Goal: Information Seeking & Learning: Learn about a topic

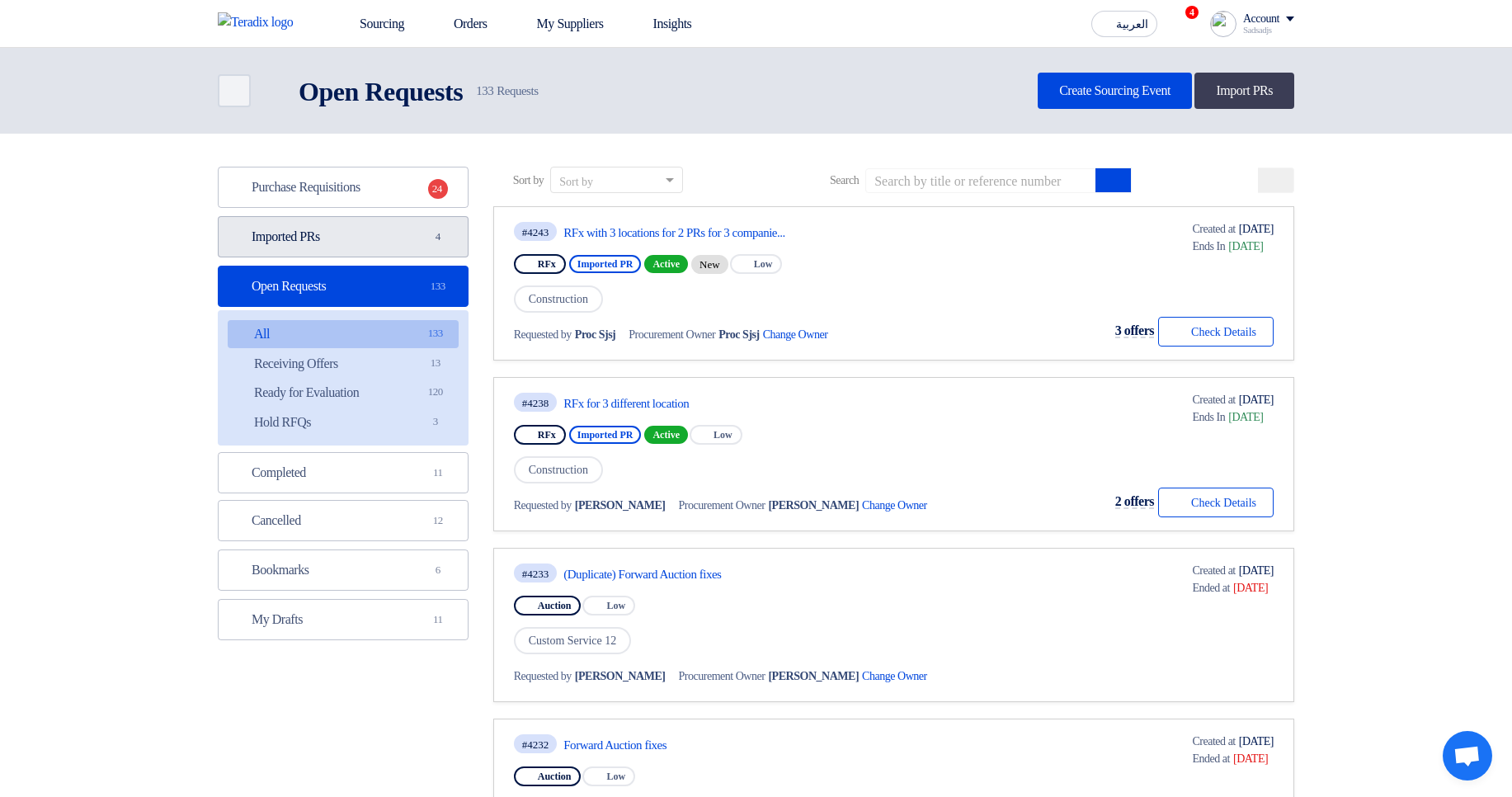
click at [384, 234] on link "Imported PRs Imported PRs 4" at bounding box center [343, 237] width 250 height 41
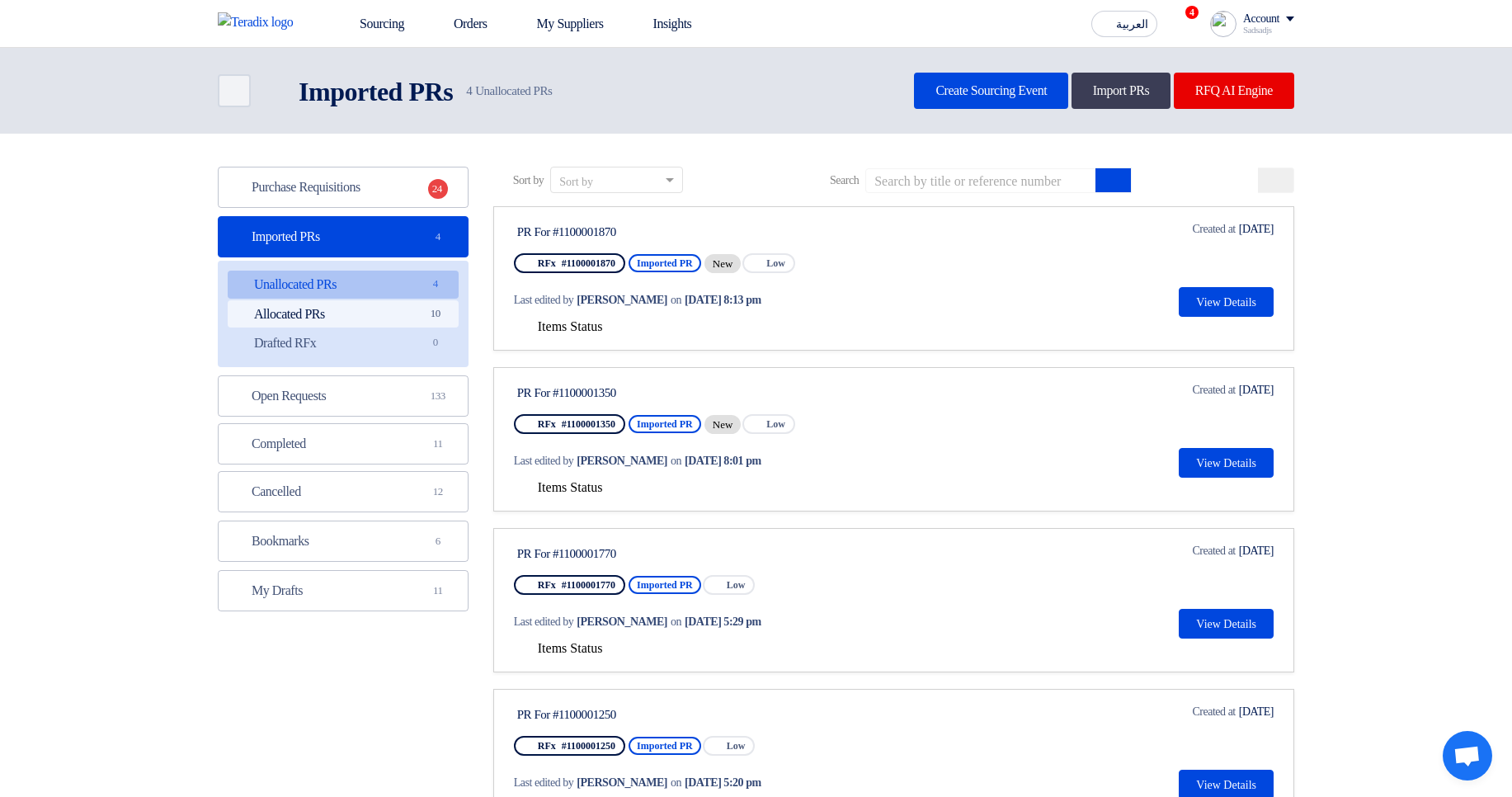
click at [414, 311] on link "Allocated PRs Allocated PRs 10" at bounding box center [342, 314] width 231 height 28
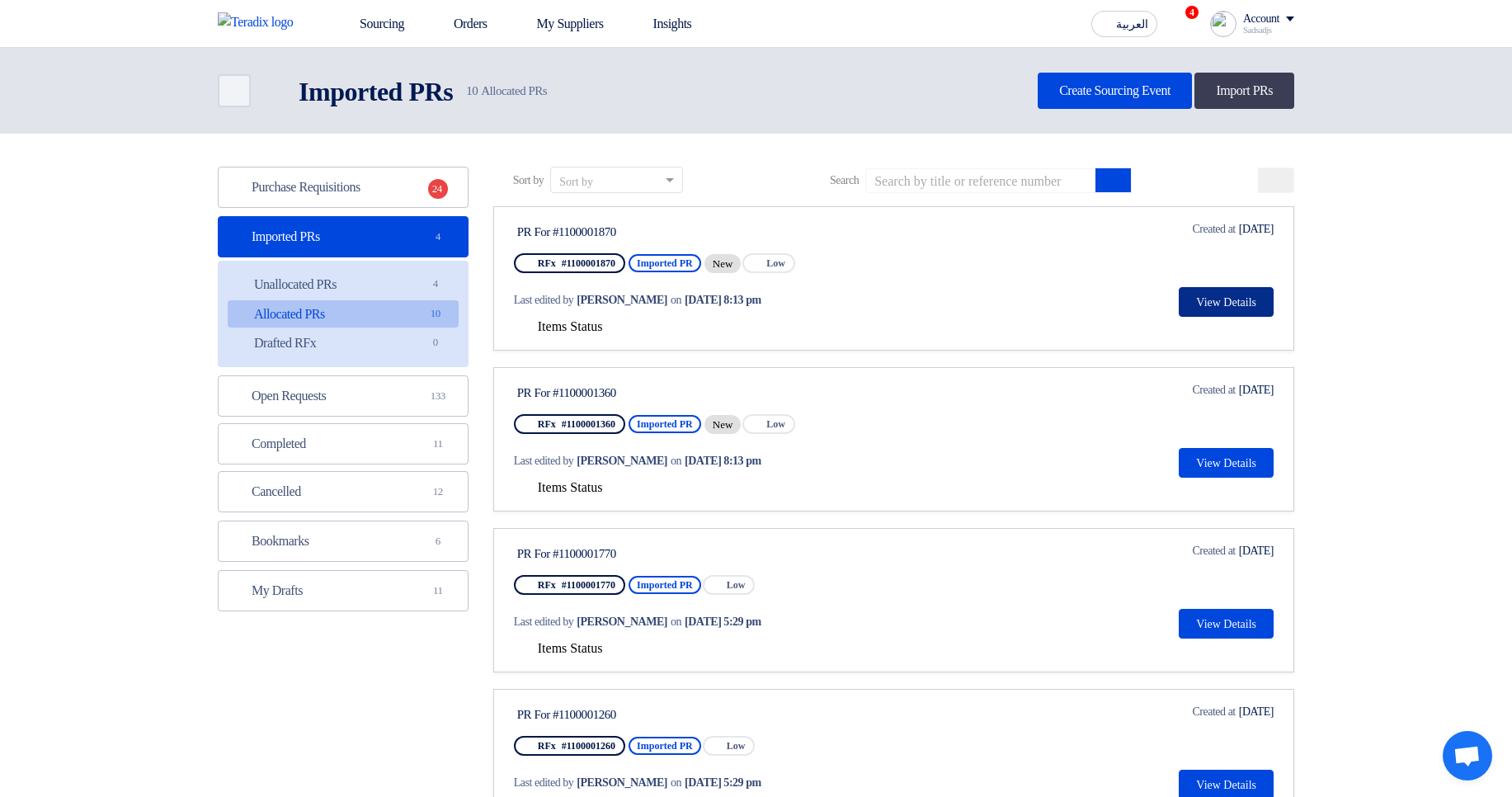
click at [1204, 298] on button "View Details" at bounding box center [1226, 302] width 95 height 30
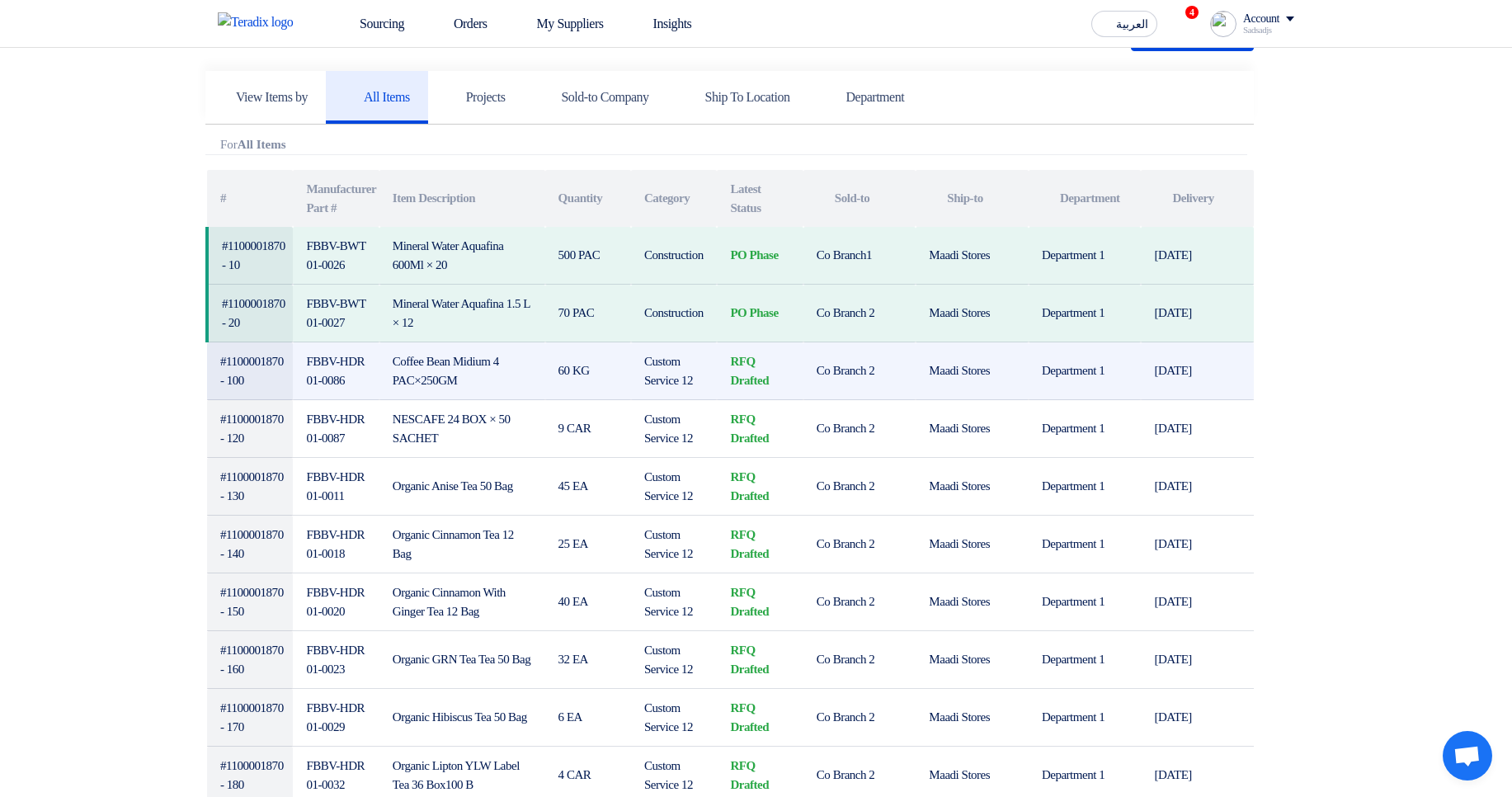
scroll to position [396, 0]
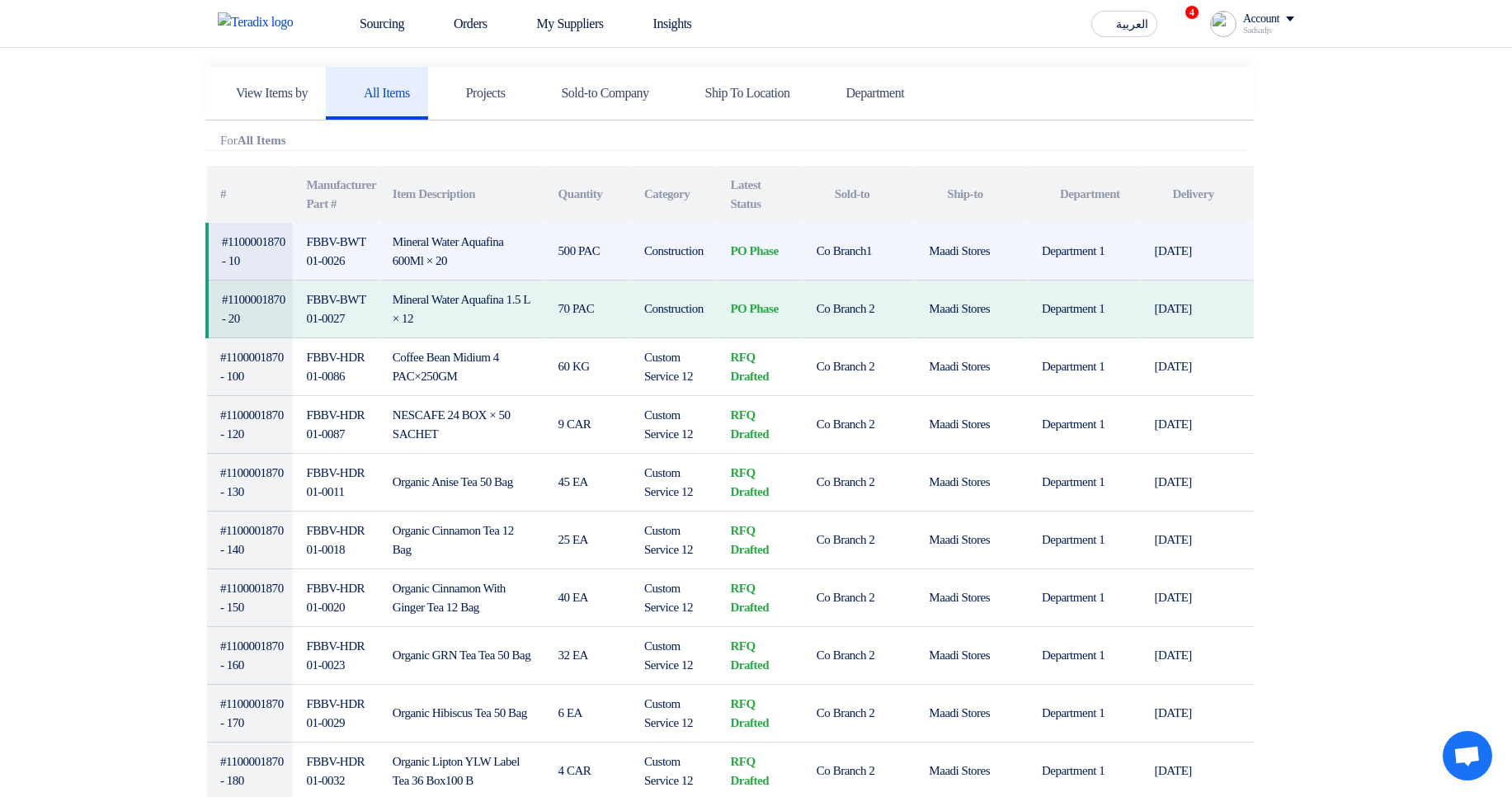
click at [701, 257] on td "Construction" at bounding box center [674, 251] width 86 height 57
drag, startPoint x: 391, startPoint y: 232, endPoint x: 476, endPoint y: 263, distance: 90.5
click at [474, 263] on td "Mineral Water Aquafina 600Ml × 20" at bounding box center [461, 251] width 166 height 57
click at [476, 263] on td "Mineral Water Aquafina 600Ml × 20" at bounding box center [461, 251] width 166 height 57
drag, startPoint x: 477, startPoint y: 263, endPoint x: 400, endPoint y: 242, distance: 79.8
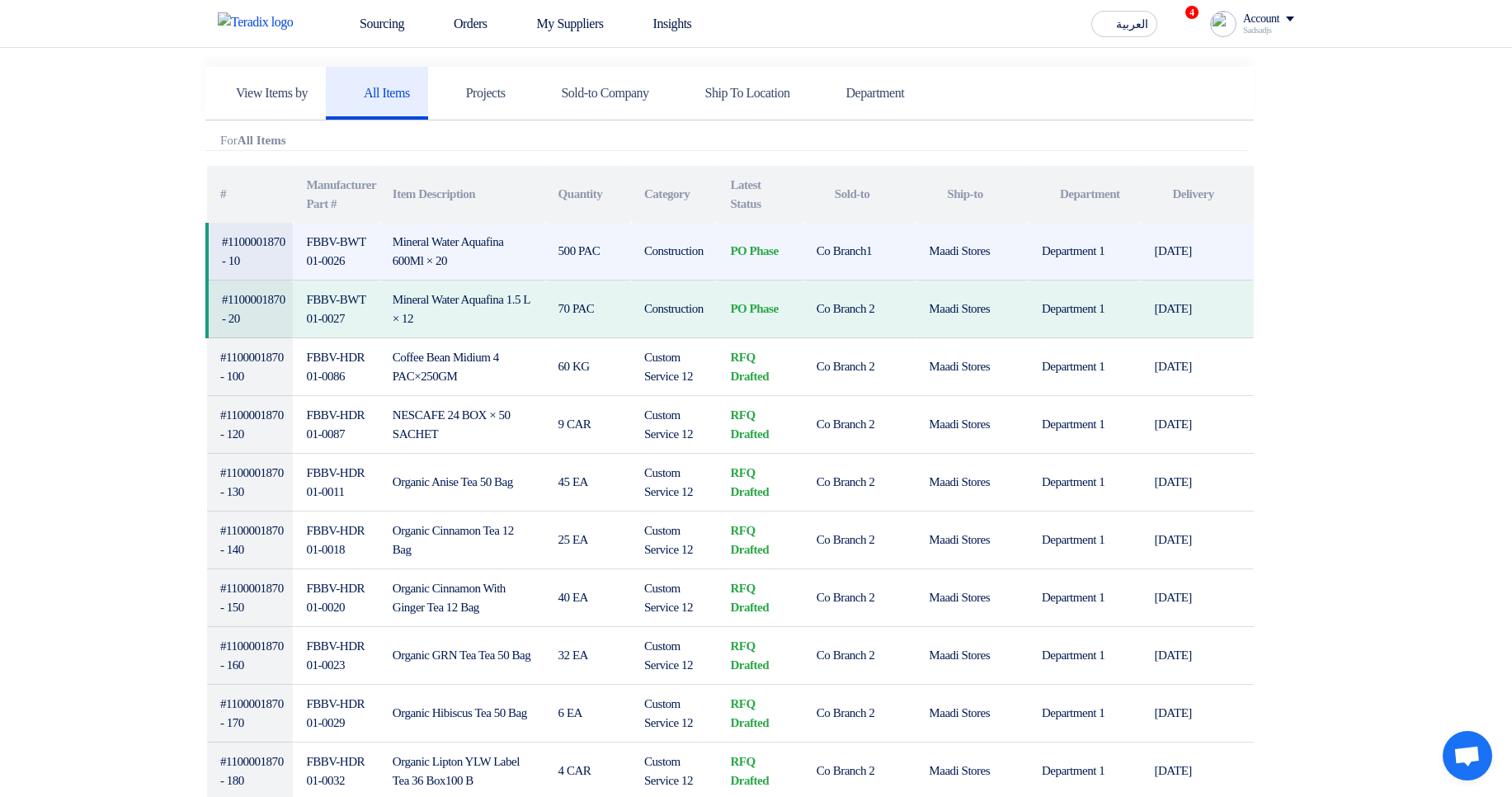
click at [400, 242] on td "Mineral Water Aquafina 600Ml × 20" at bounding box center [461, 251] width 166 height 57
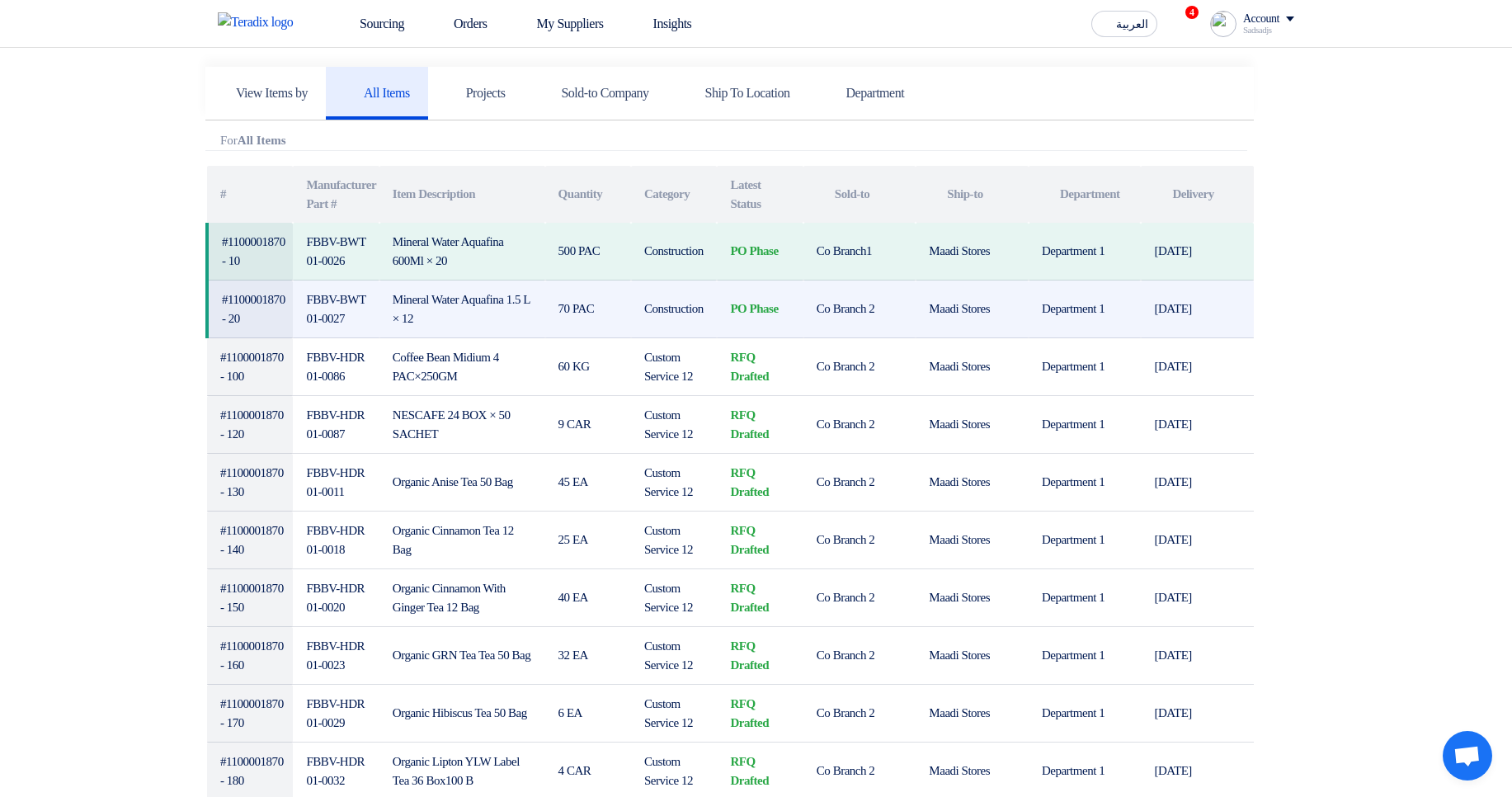
drag, startPoint x: 983, startPoint y: 286, endPoint x: 1021, endPoint y: 285, distance: 38.0
click at [984, 285] on td "Maadi Stores" at bounding box center [973, 309] width 113 height 57
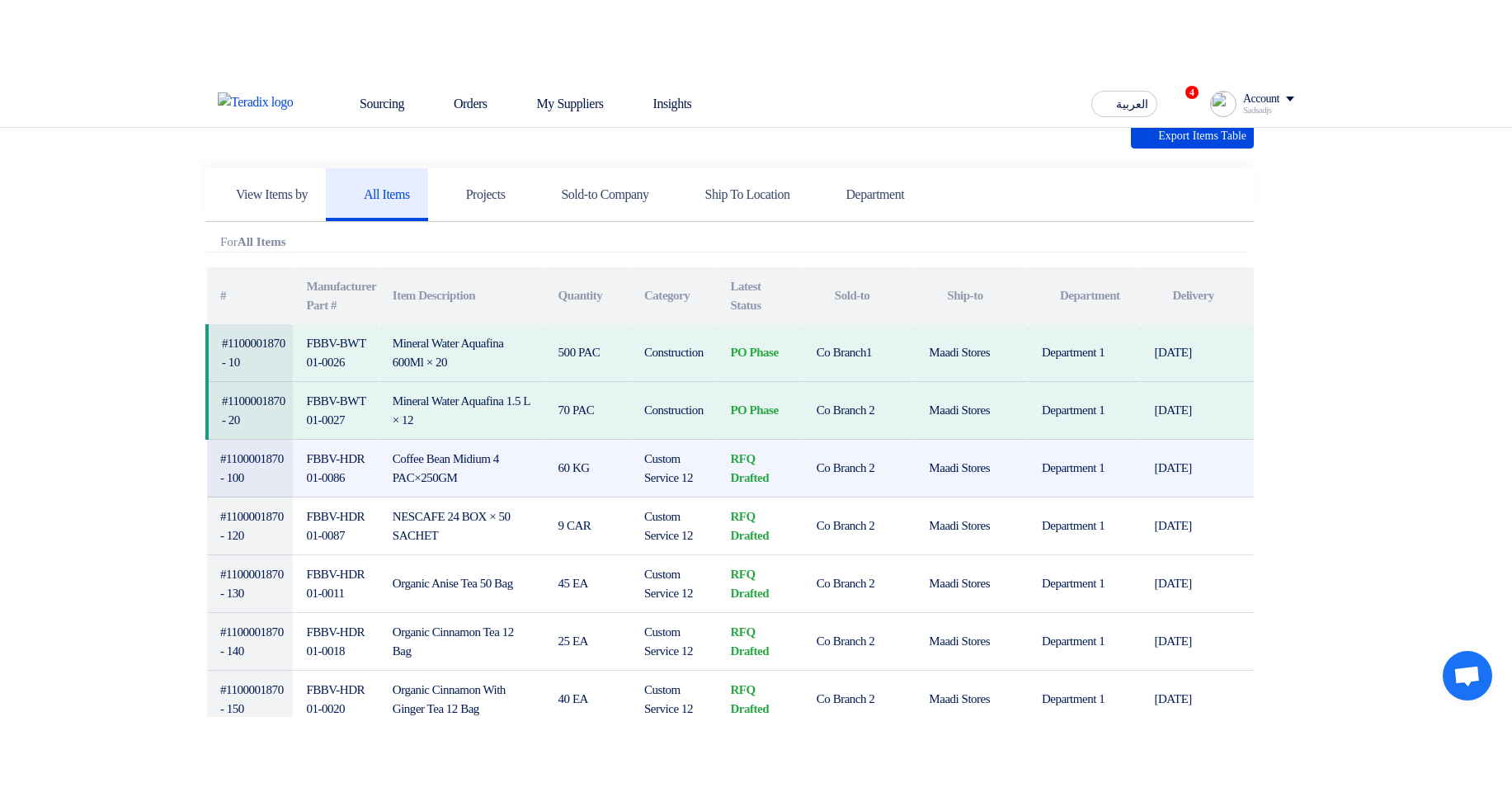
scroll to position [396, 0]
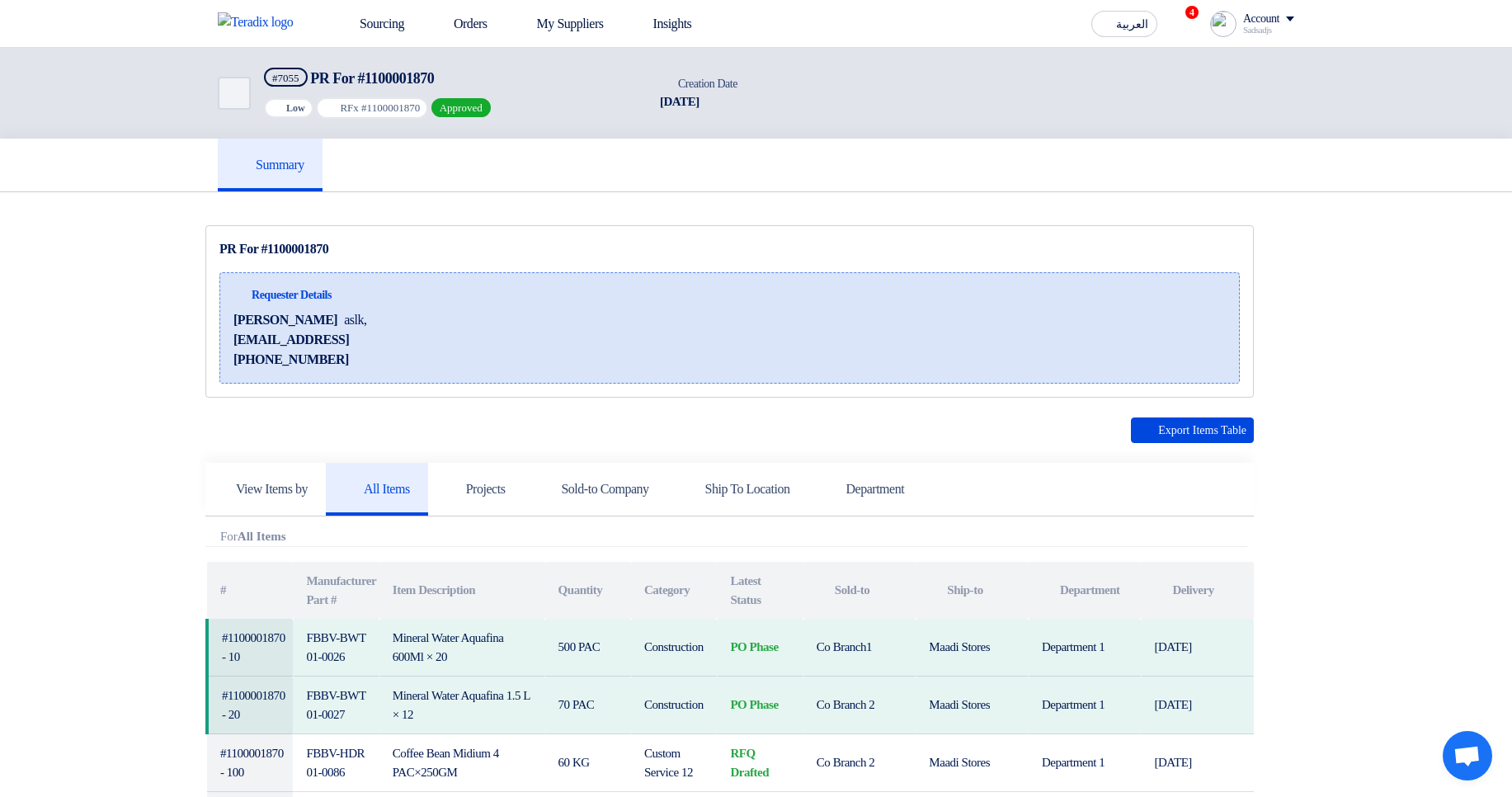
click at [378, 66] on div "Back #7055 PR For #1100001870 Priority Low RFx #1100001870 Approved" at bounding box center [432, 94] width 429 height 91
click at [372, 19] on link "Sourcing" at bounding box center [370, 24] width 94 height 36
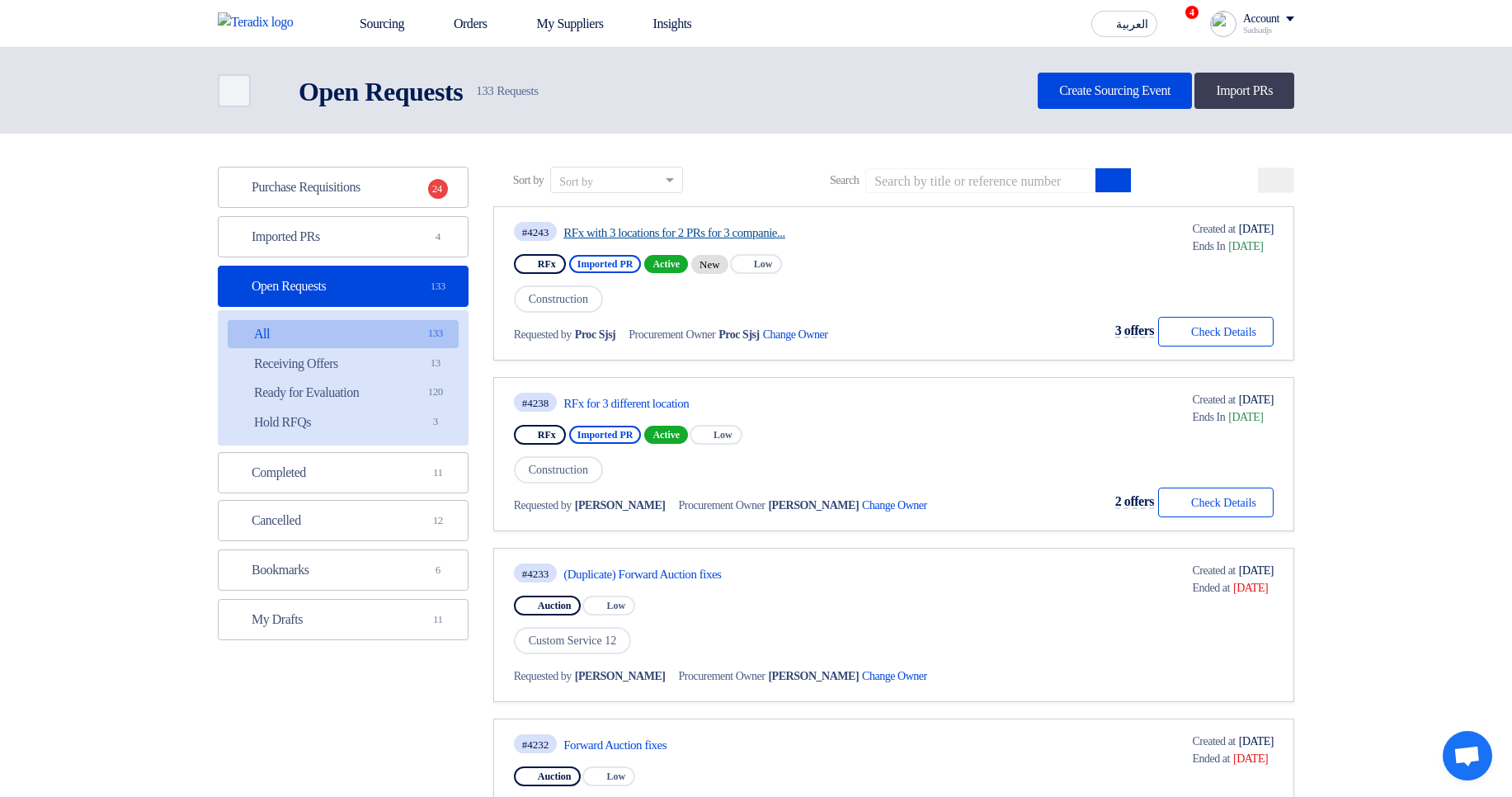
click at [661, 141] on link "RFx with 3 locations for 2 PRs for 3 companie..." at bounding box center [718, 232] width 310 height 15
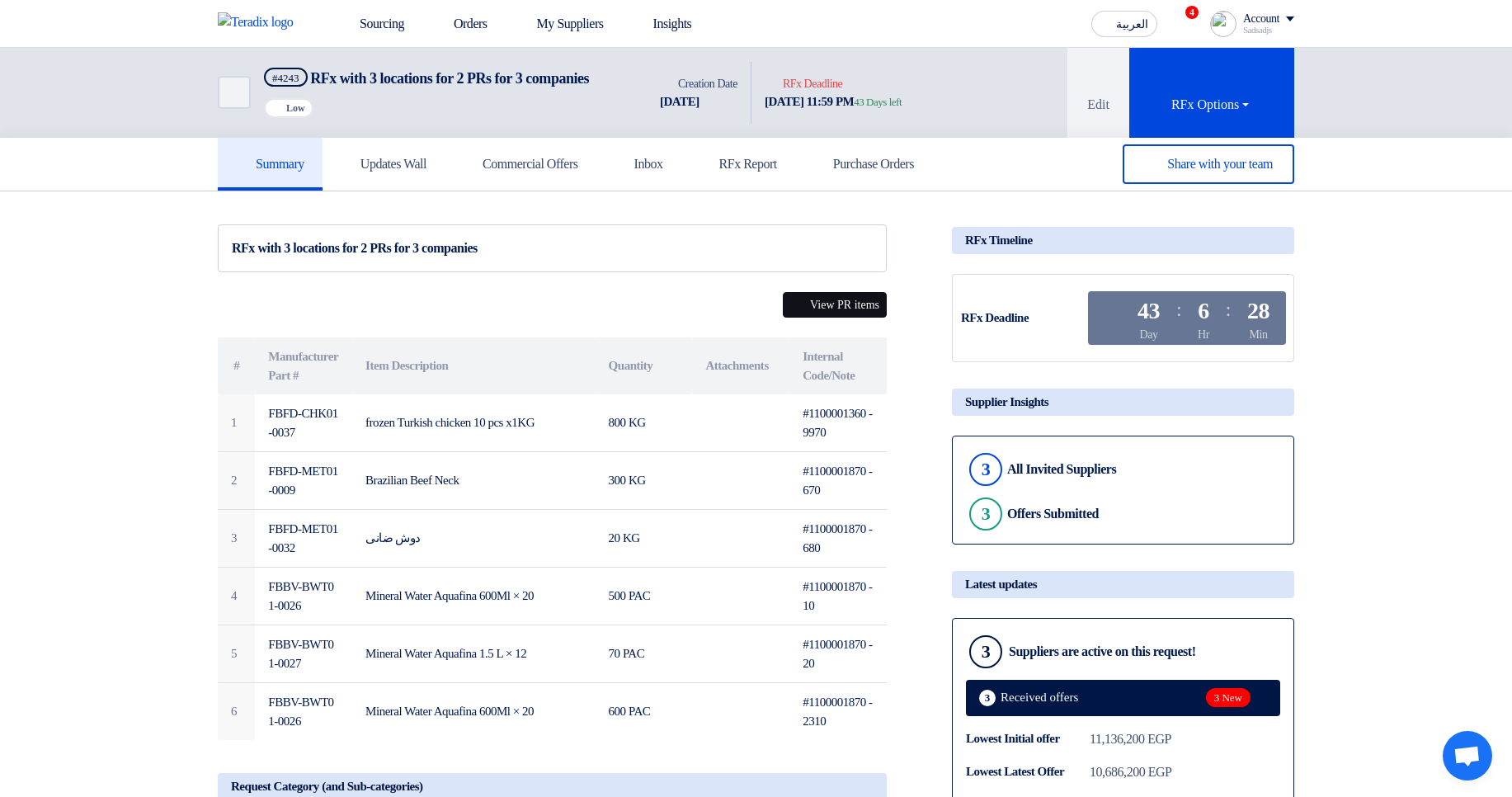
click at [864, 141] on button "View PR items" at bounding box center [834, 305] width 104 height 26
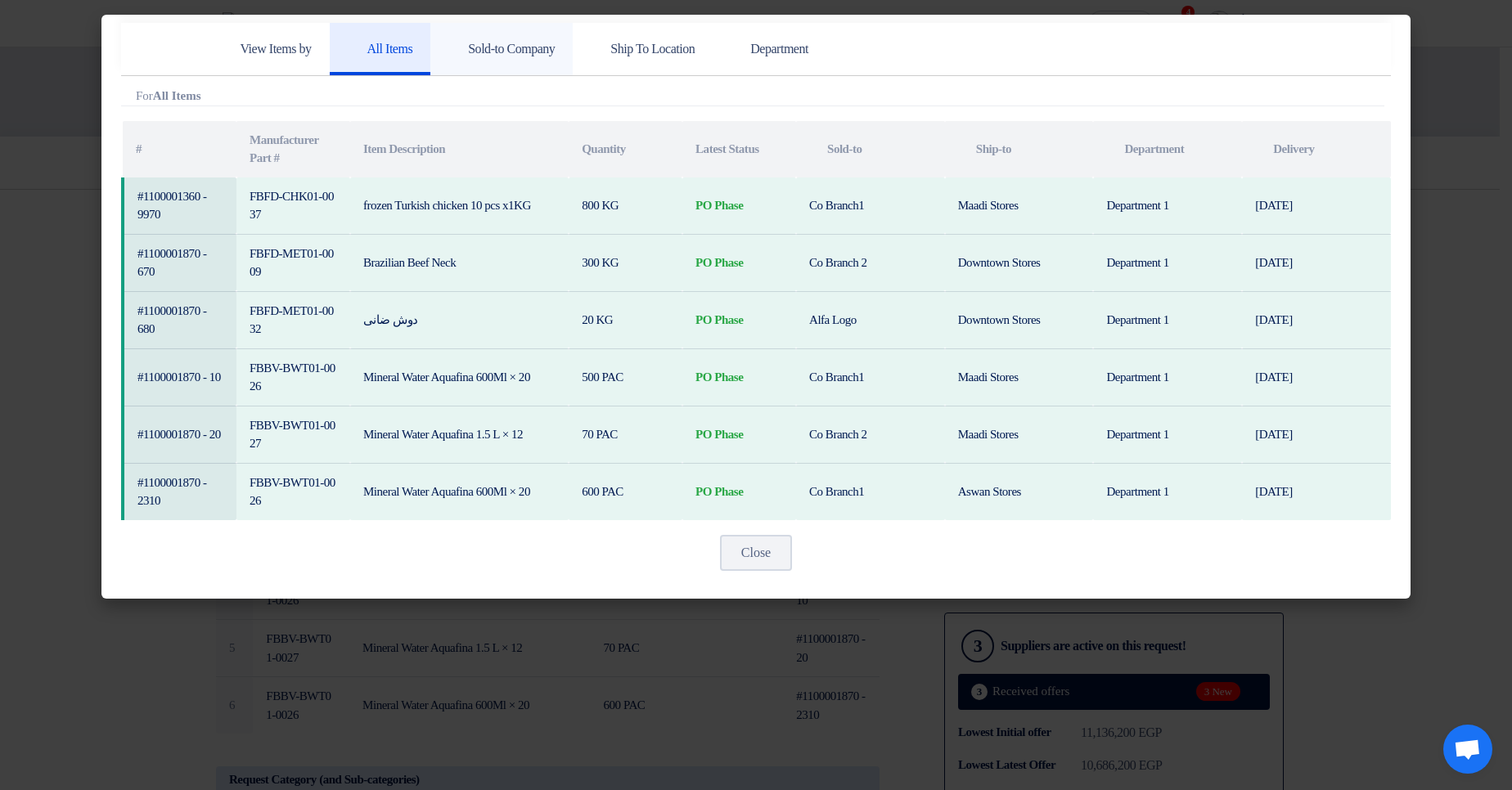
click at [554, 53] on h5 "Sold-to Company" at bounding box center [501, 48] width 106 height 16
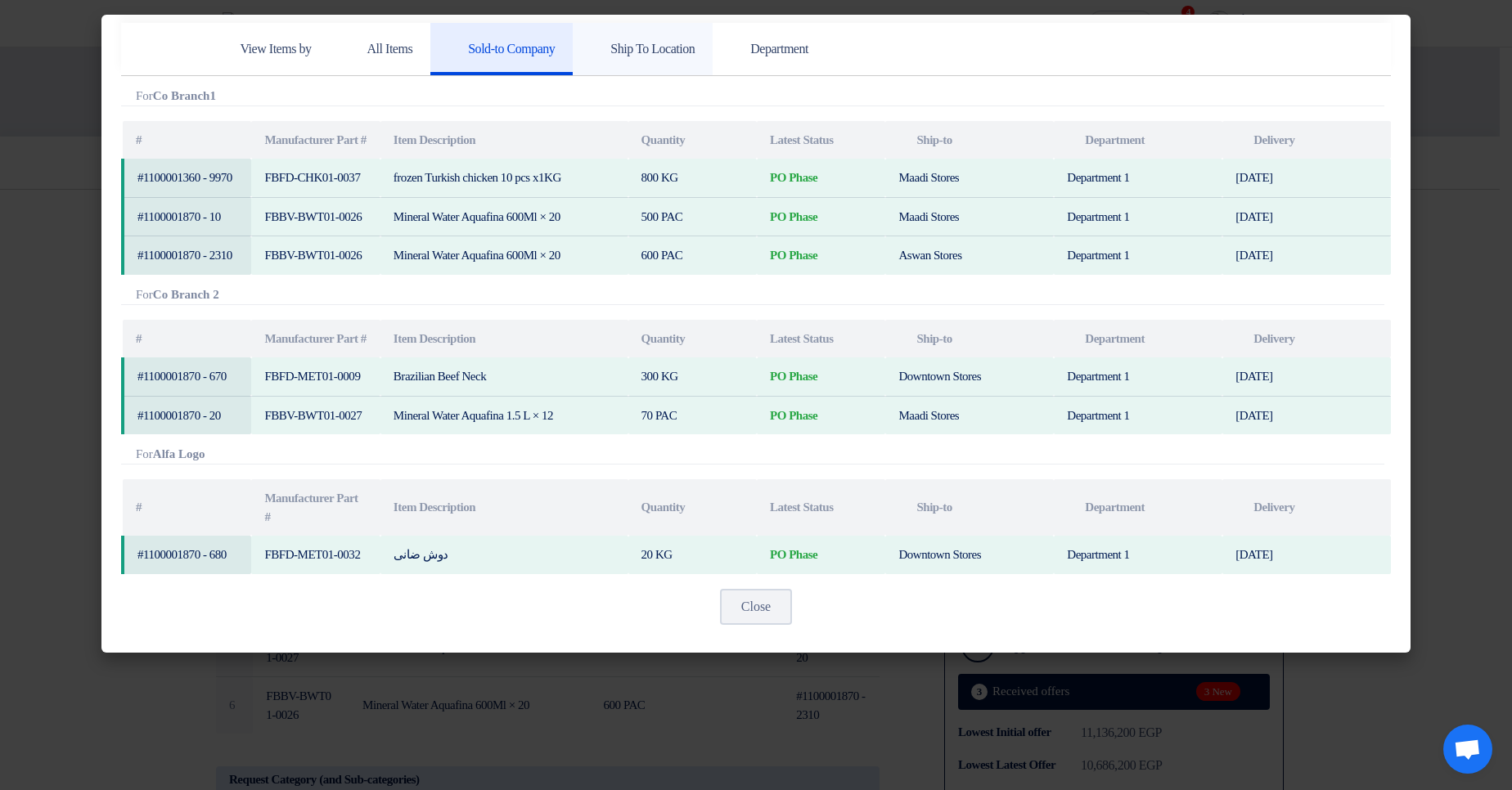
click at [669, 52] on h5 "Ship To Location" at bounding box center [642, 48] width 104 height 16
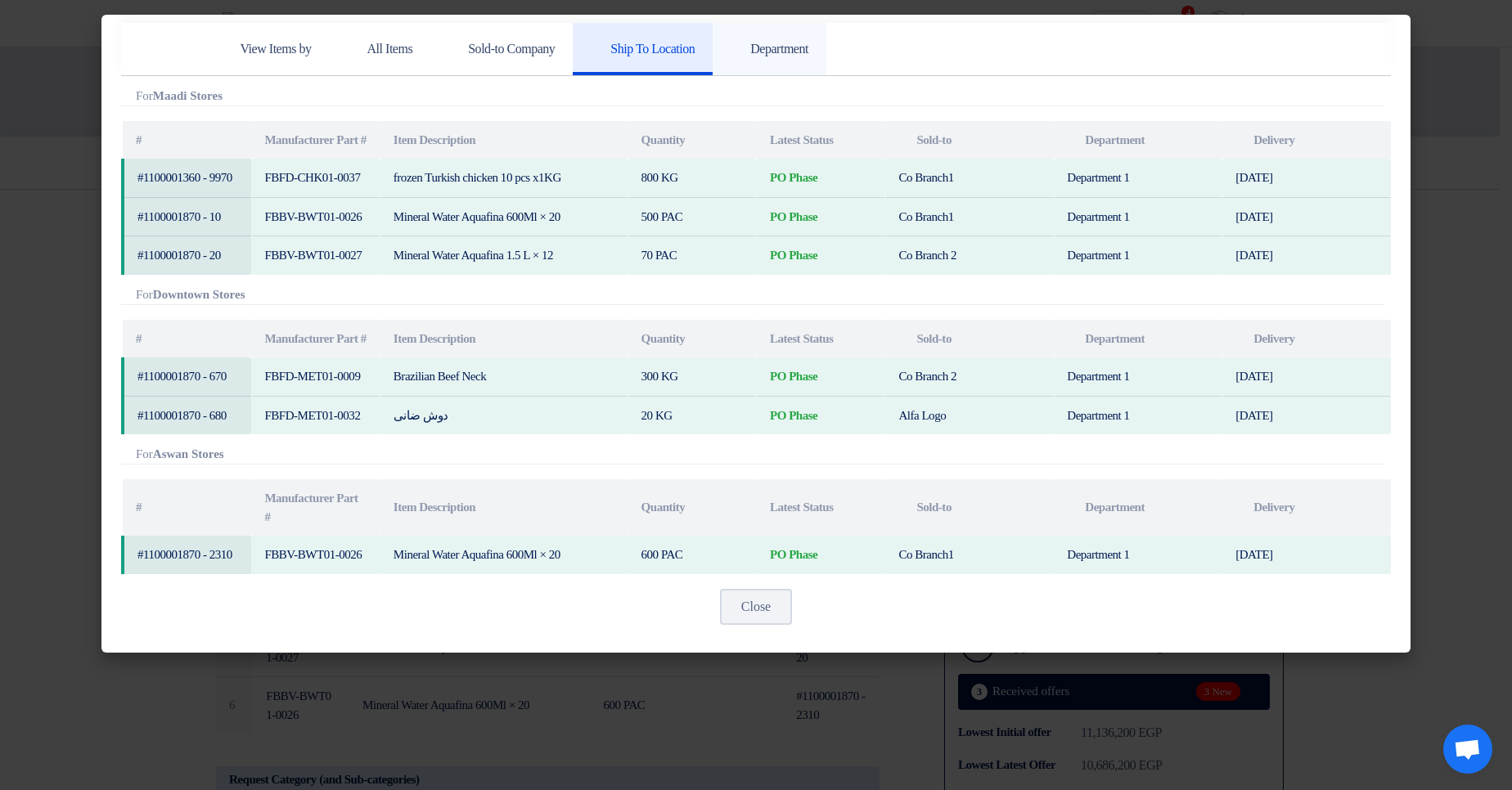
click at [826, 58] on link "Department" at bounding box center [770, 49] width 114 height 53
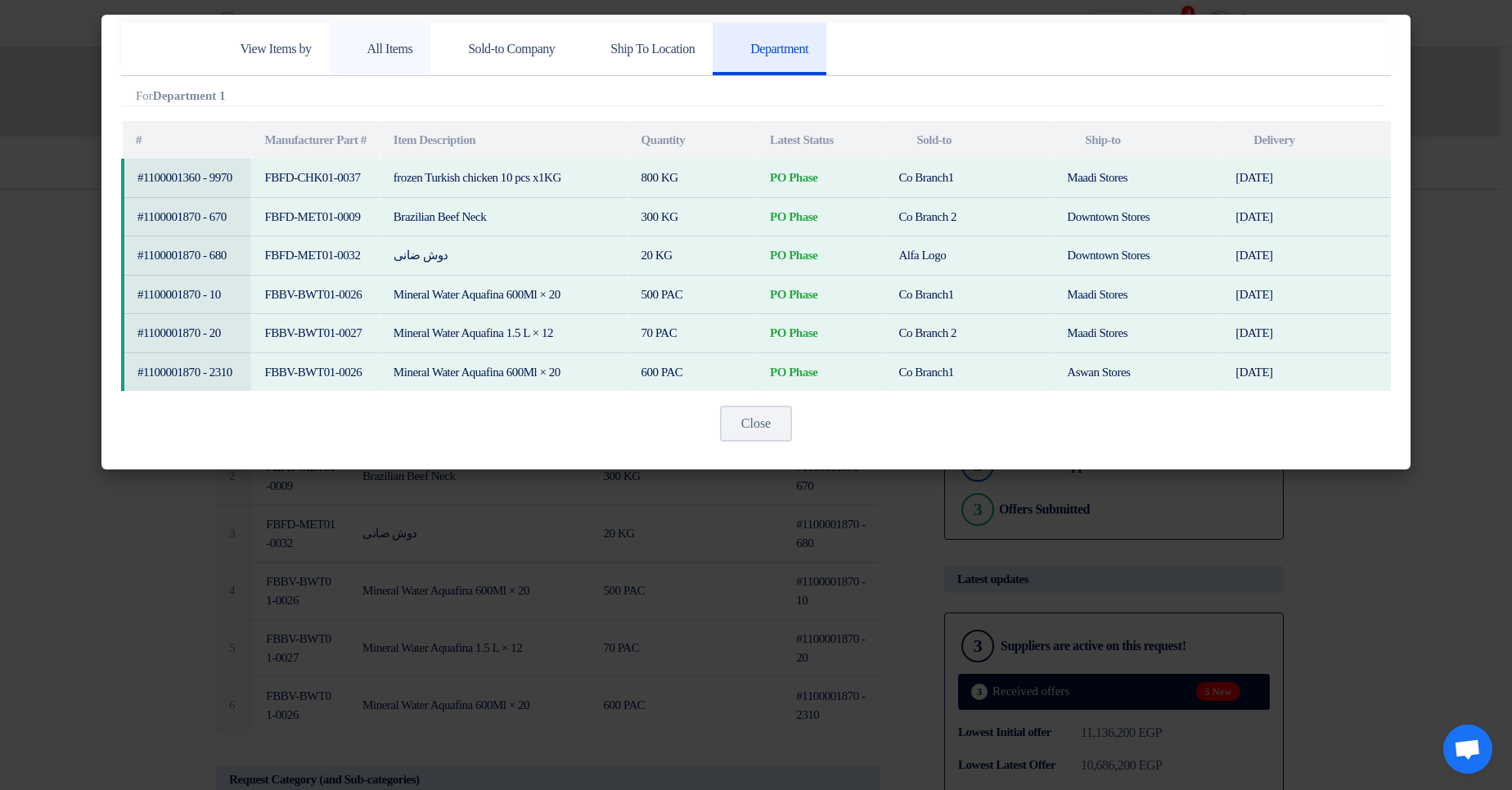
click at [381, 57] on link "All Items" at bounding box center [380, 49] width 101 height 53
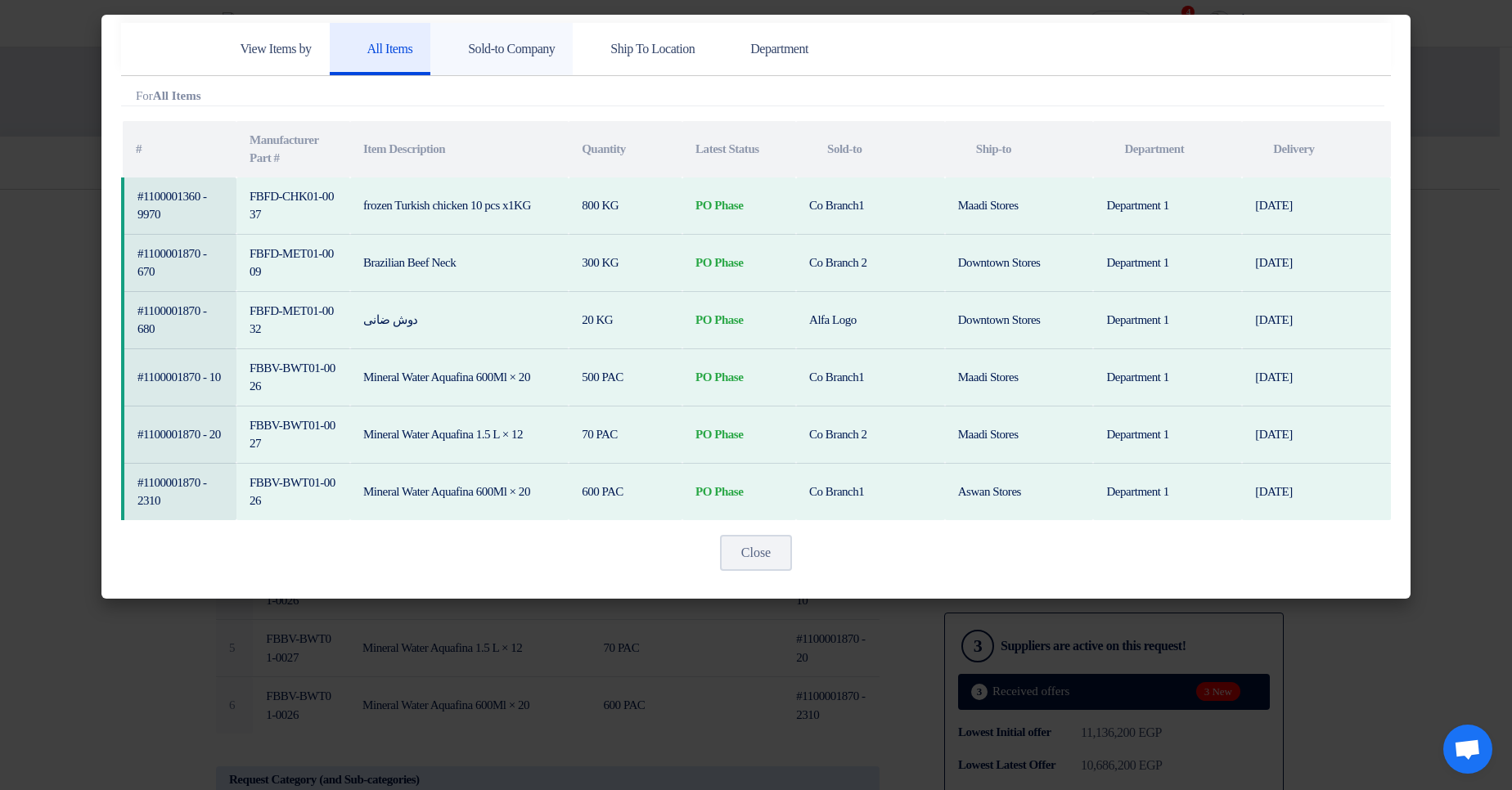
click at [491, 52] on h5 "Sold-to Company" at bounding box center [501, 48] width 106 height 16
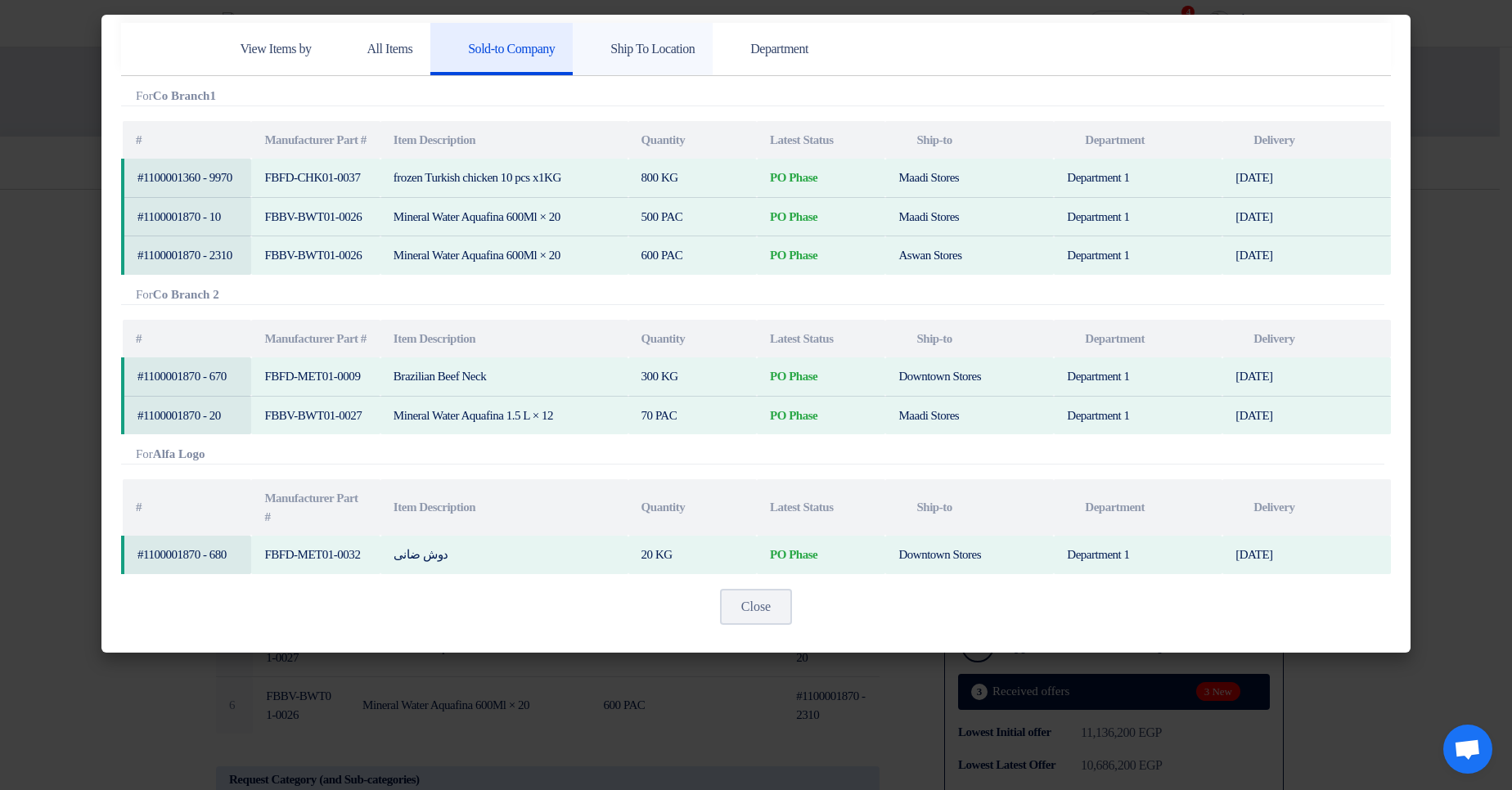
click at [695, 54] on h5 "Ship To Location" at bounding box center [642, 48] width 104 height 16
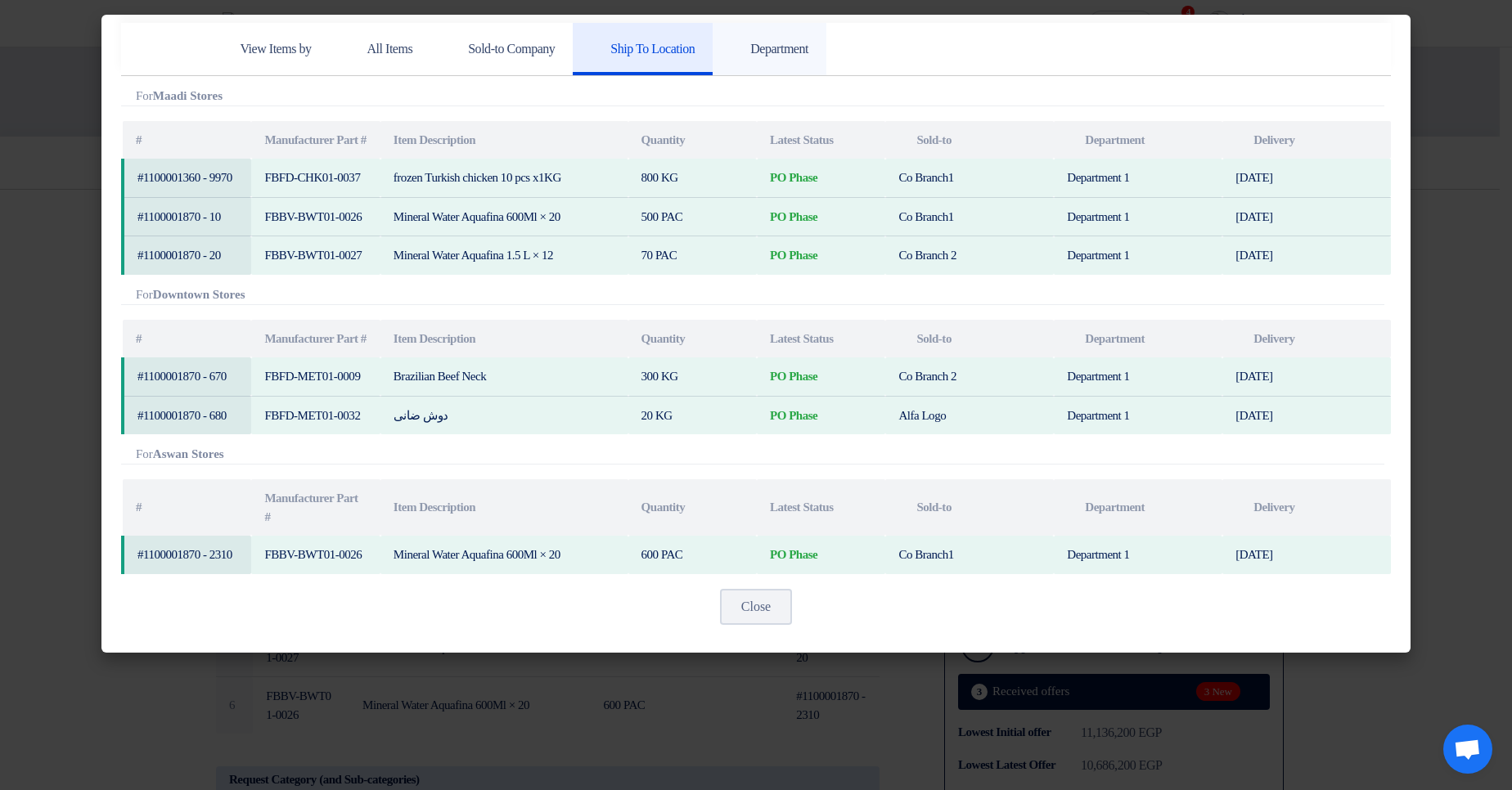
click at [808, 55] on h5 "Department" at bounding box center [769, 48] width 77 height 16
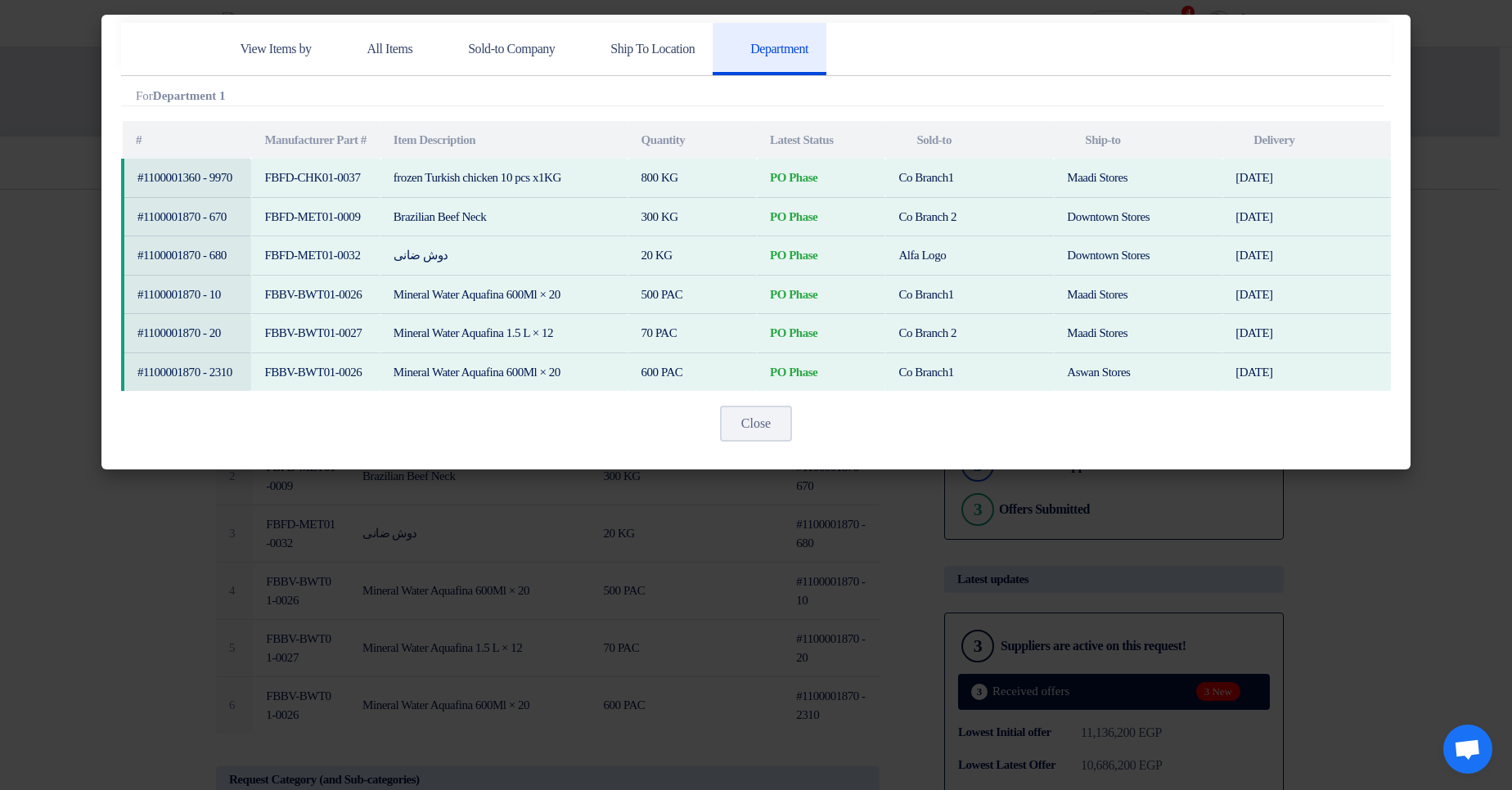
click at [1469, 118] on modal-container "View Items by All Items Sold-to Company Ship To Location Department Attachments…" at bounding box center [756, 395] width 1512 height 790
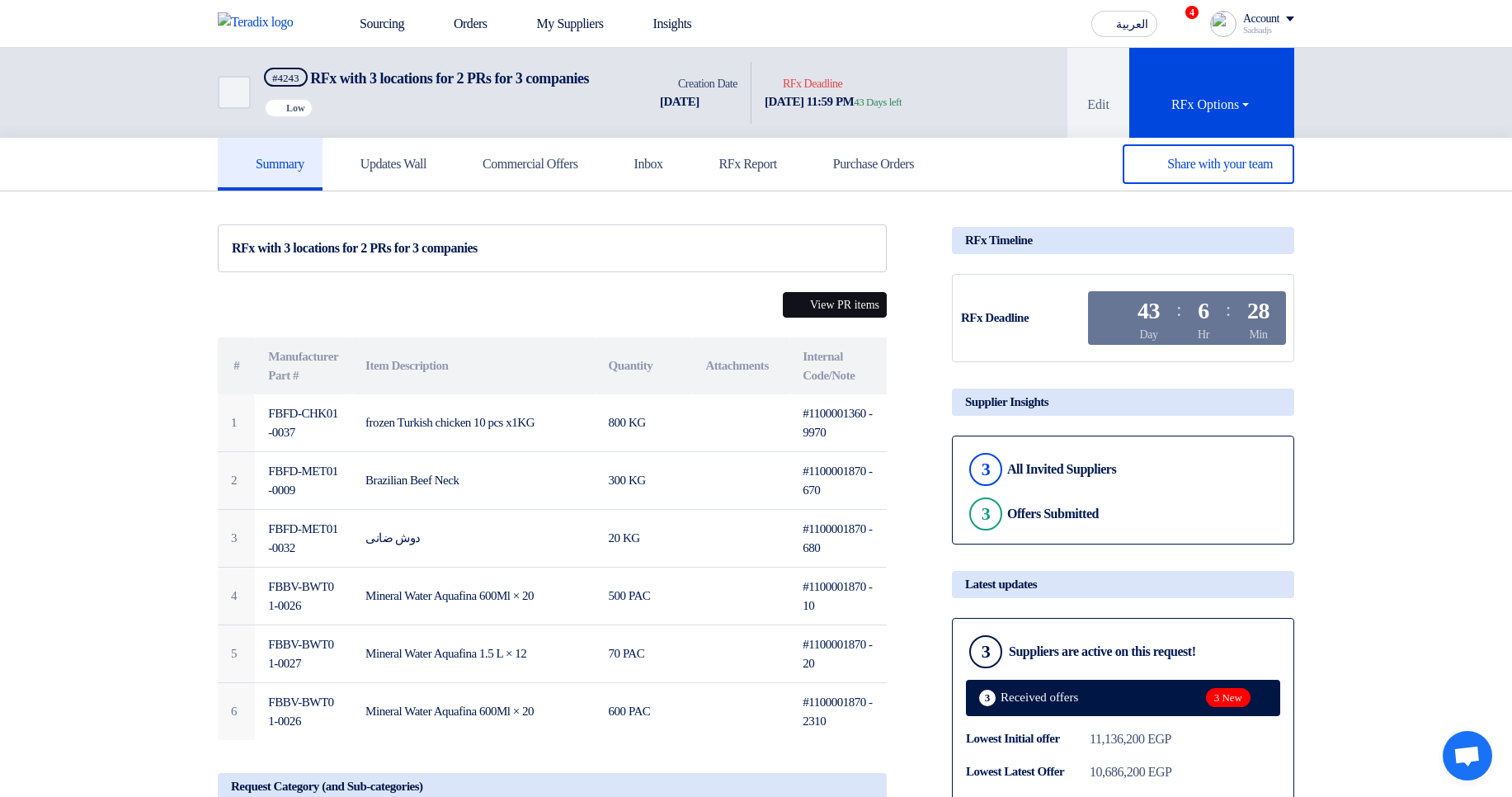
click at [796, 141] on button "View PR items" at bounding box center [834, 305] width 104 height 26
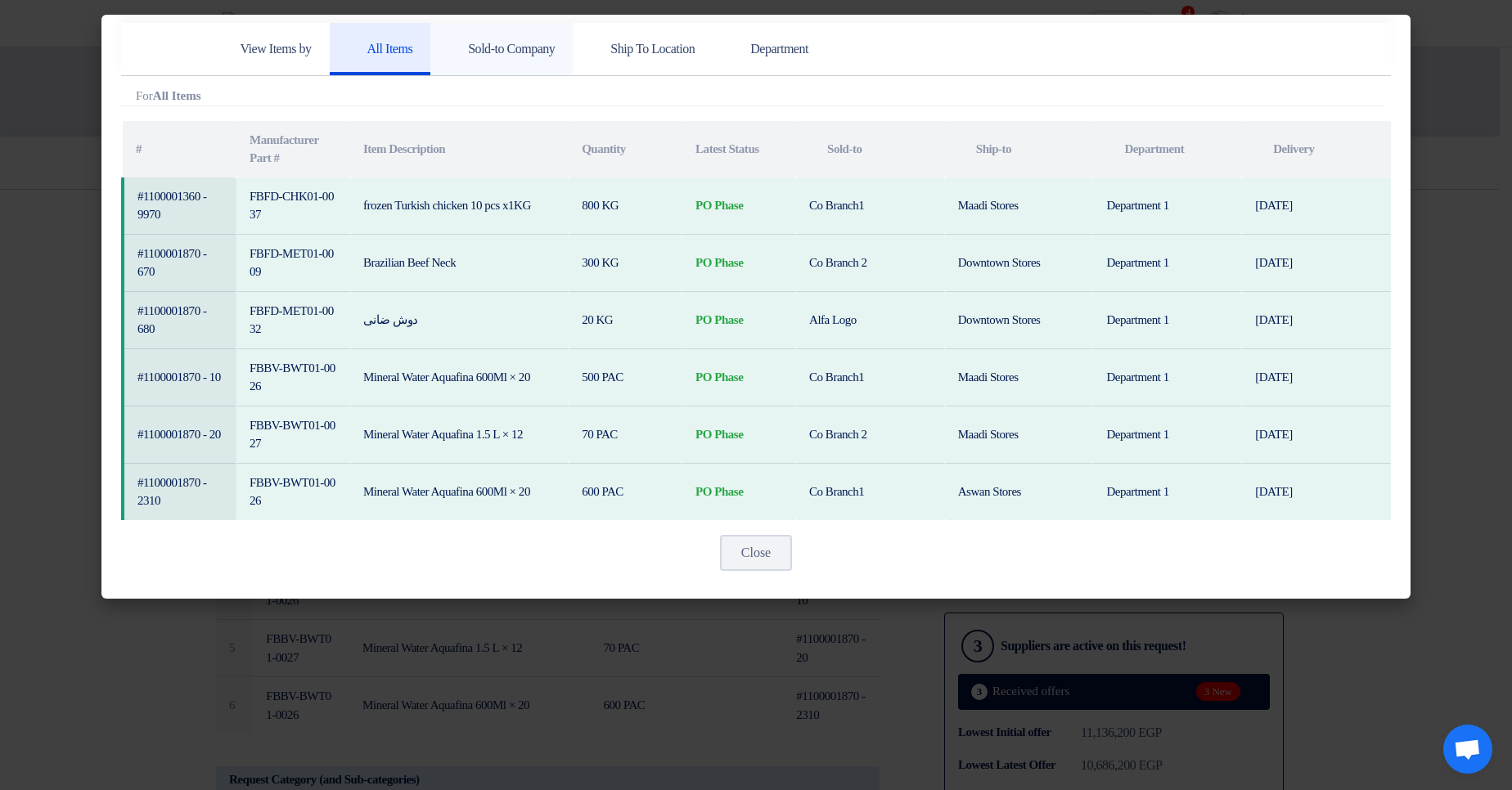
click at [520, 34] on link "Sold-to Company" at bounding box center [501, 49] width 142 height 53
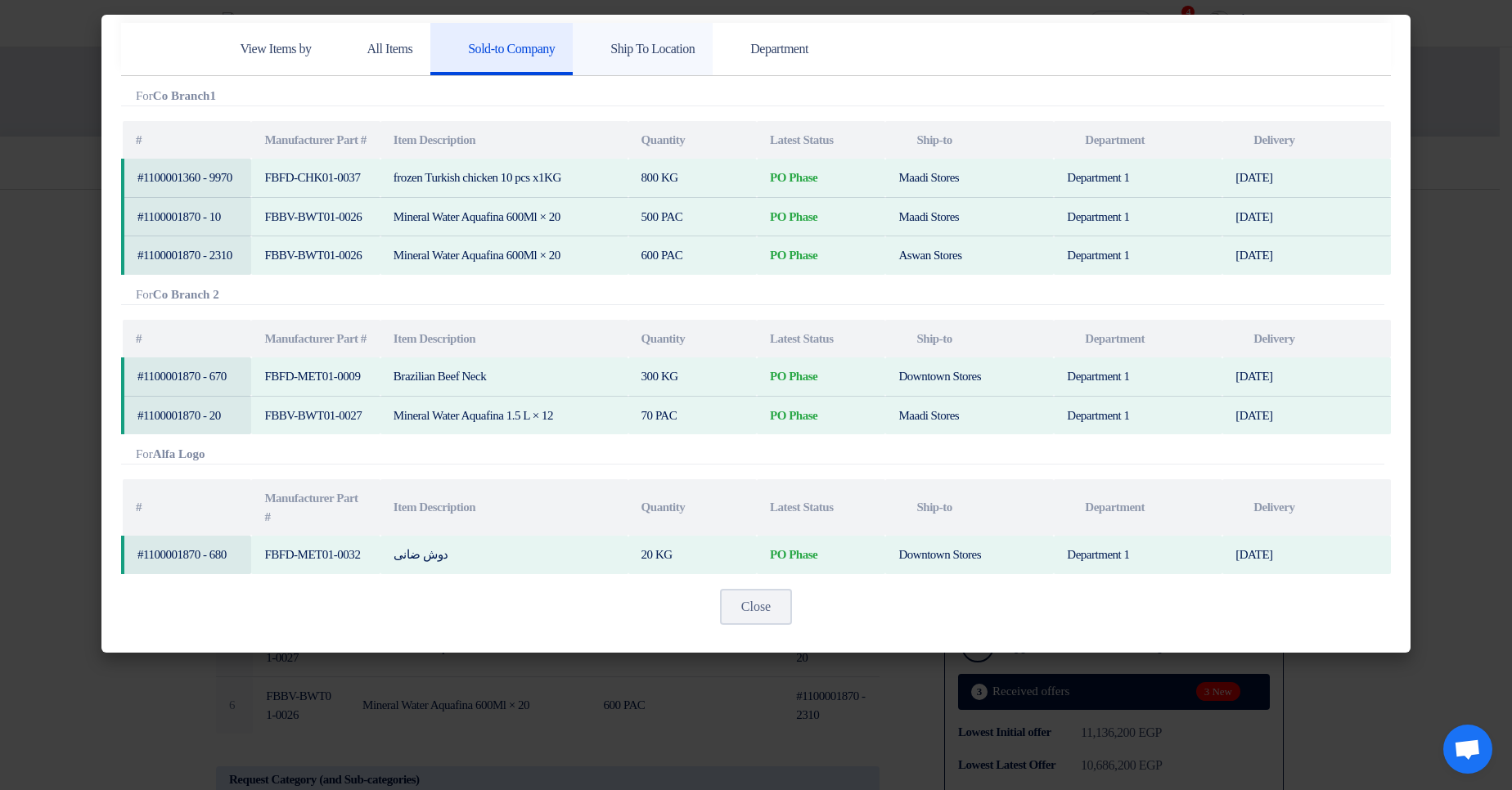
click at [607, 42] on icon at bounding box center [598, 48] width 16 height 16
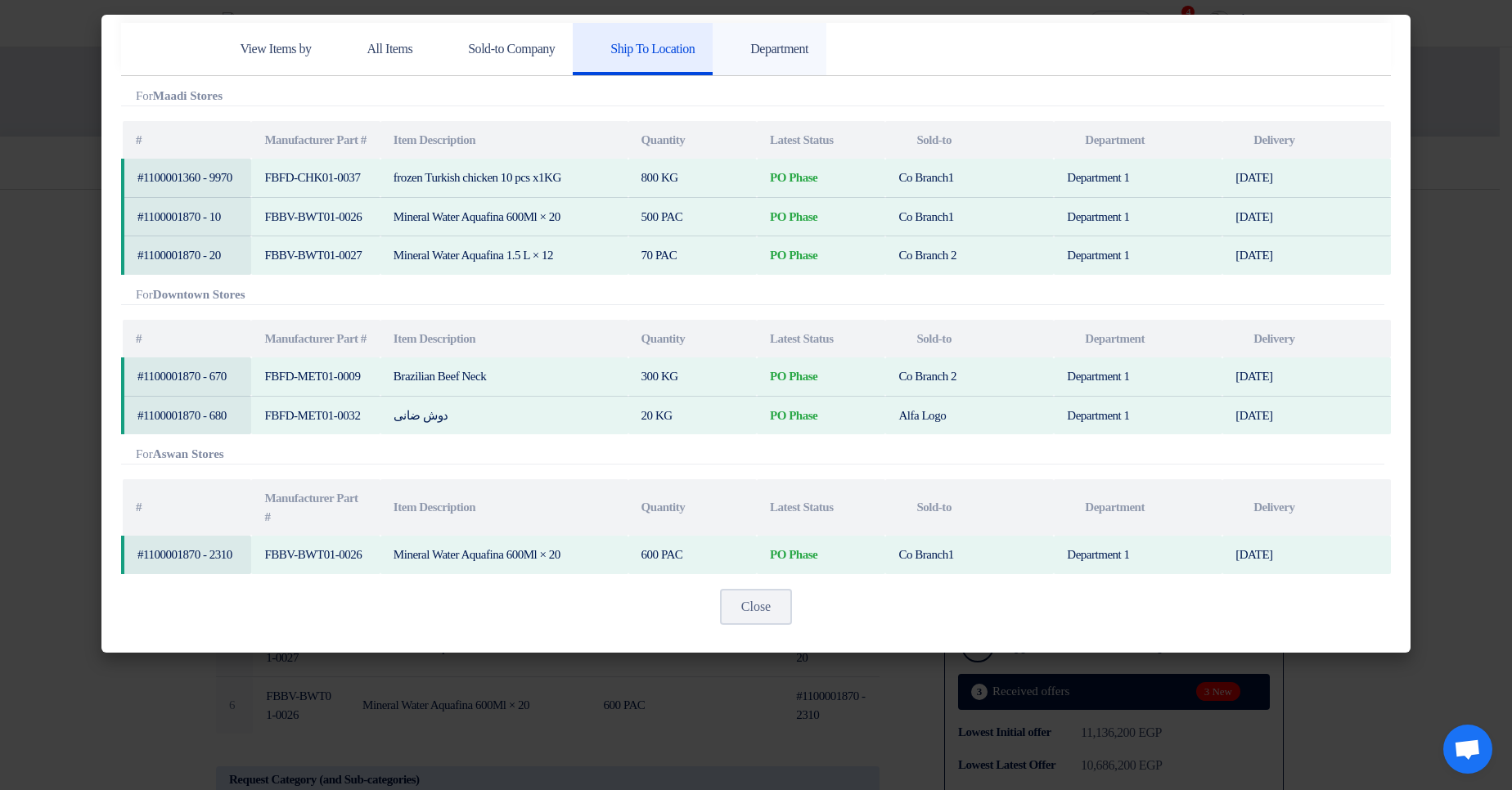
click at [730, 40] on use at bounding box center [730, 40] width 0 height 0
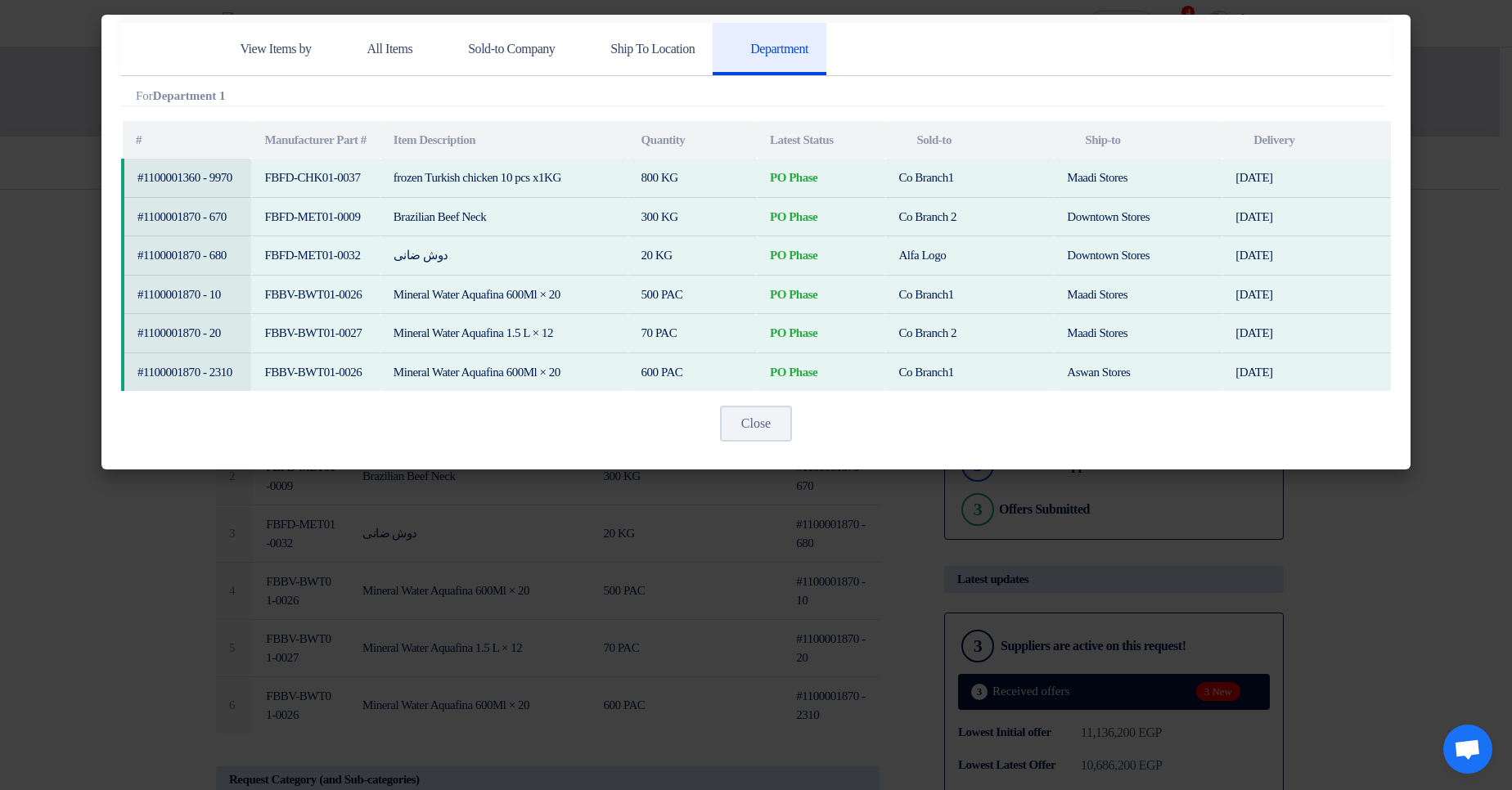
click at [1425, 88] on modal-container "View Items by All Items Sold-to Company Ship To Location Department Attachments…" at bounding box center [756, 395] width 1512 height 790
